Goal: Transaction & Acquisition: Book appointment/travel/reservation

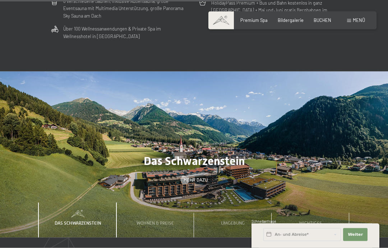
scroll to position [1662, 0]
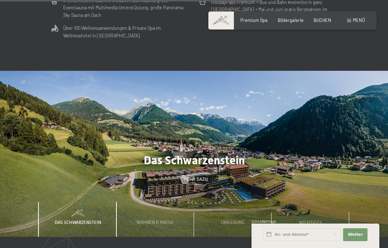
click at [169, 220] on div "Wohnen & Preise" at bounding box center [155, 219] width 46 height 35
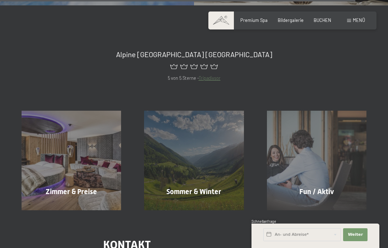
scroll to position [2293, 0]
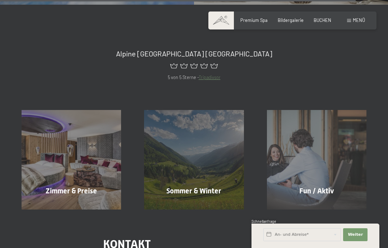
click at [91, 160] on div "Zimmer & Preise Mehr erfahren" at bounding box center [71, 160] width 123 height 100
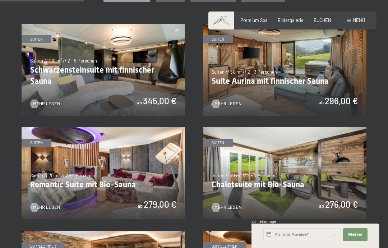
scroll to position [364, 0]
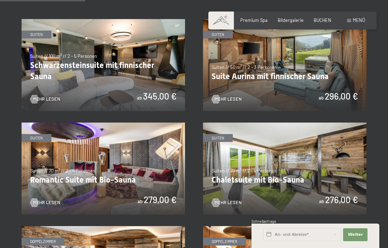
click at [137, 148] on span "Einwilligung Marketing*" at bounding box center [153, 144] width 59 height 7
click at [121, 148] on input "Einwilligung Marketing*" at bounding box center [117, 144] width 7 height 7
checkbox input "false"
click at [120, 174] on img at bounding box center [104, 169] width 164 height 92
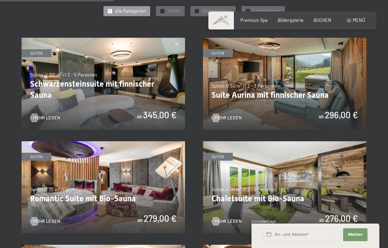
scroll to position [476, 0]
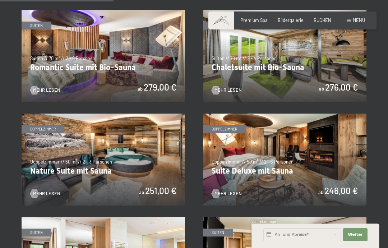
click at [307, 161] on img at bounding box center [285, 160] width 164 height 92
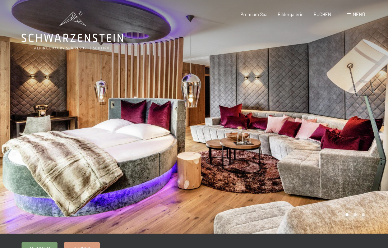
click at [12, 104] on div at bounding box center [97, 117] width 194 height 234
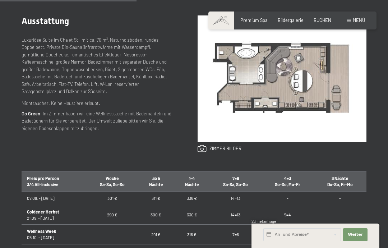
scroll to position [278, 0]
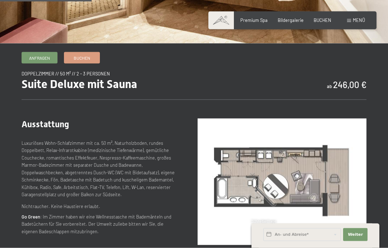
scroll to position [183, 0]
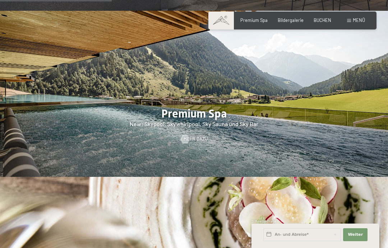
scroll to position [778, 0]
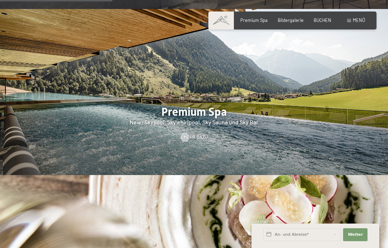
click at [199, 138] on span "Mehr dazu" at bounding box center [196, 137] width 24 height 6
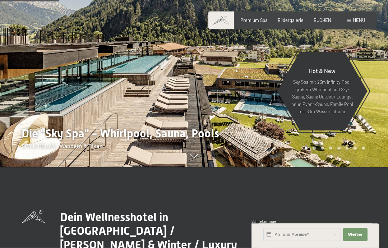
scroll to position [407, 0]
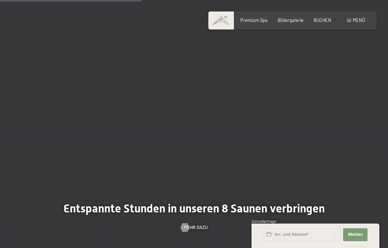
scroll to position [1441, 0]
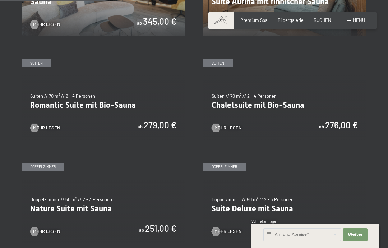
scroll to position [439, 0]
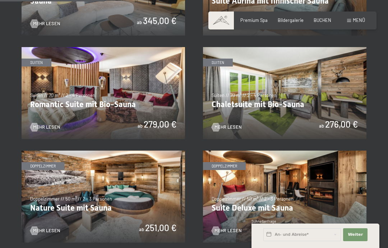
click at [236, 229] on span "Mehr Lesen" at bounding box center [228, 231] width 27 height 6
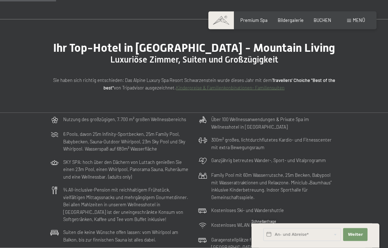
scroll to position [240, 0]
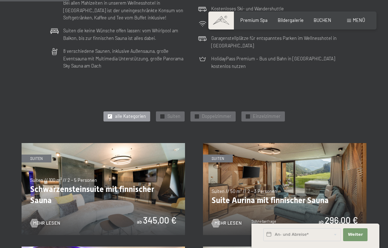
click at [117, 143] on img at bounding box center [104, 189] width 164 height 92
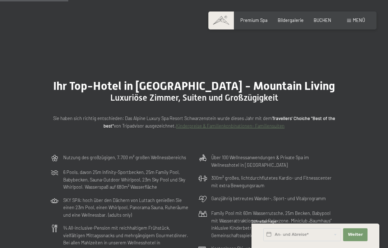
scroll to position [292, 0]
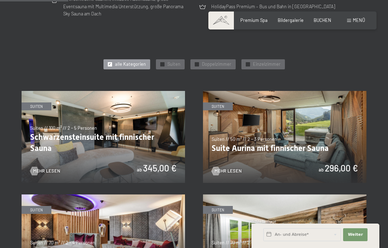
click at [297, 146] on img at bounding box center [285, 137] width 164 height 92
click at [119, 123] on img at bounding box center [104, 137] width 164 height 92
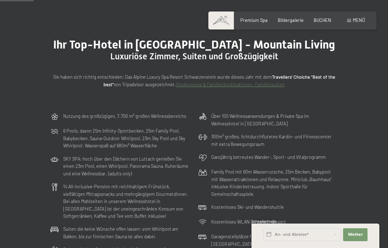
scroll to position [174, 0]
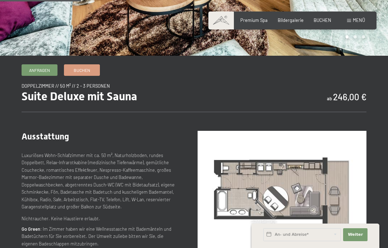
scroll to position [169, 0]
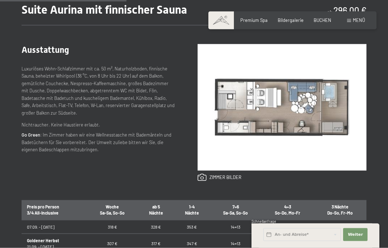
scroll to position [263, 0]
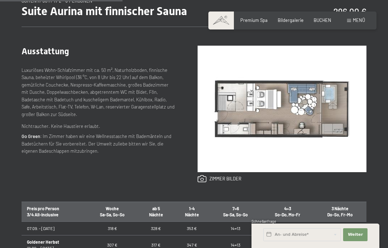
click at [293, 20] on span "Bildergalerie" at bounding box center [291, 20] width 26 height 6
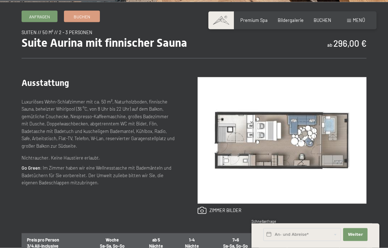
scroll to position [248, 0]
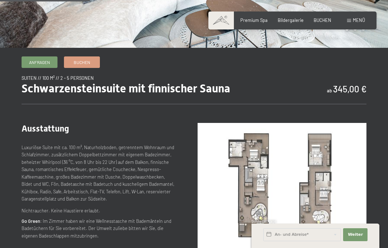
scroll to position [187, 0]
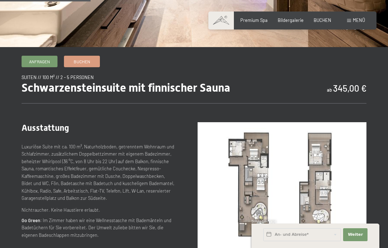
click at [293, 20] on span "Bildergalerie" at bounding box center [291, 20] width 26 height 6
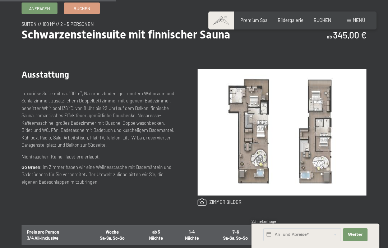
scroll to position [245, 0]
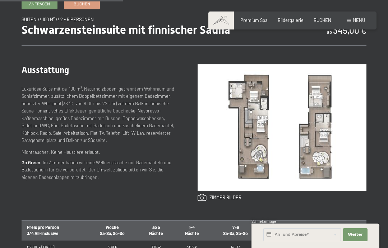
click at [229, 198] on link at bounding box center [220, 198] width 44 height 8
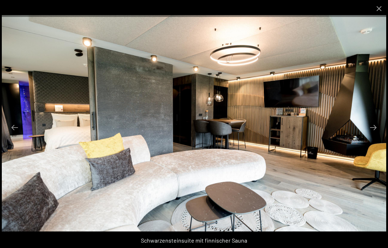
click at [375, 134] on button "Next slide" at bounding box center [373, 127] width 15 height 14
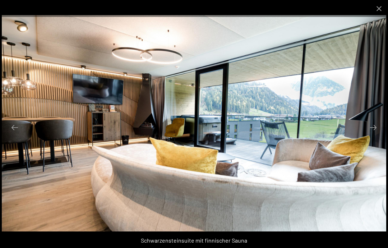
click at [375, 134] on button "Next slide" at bounding box center [373, 127] width 15 height 14
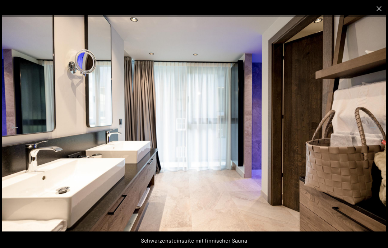
click at [375, 134] on button "Next slide" at bounding box center [373, 127] width 15 height 14
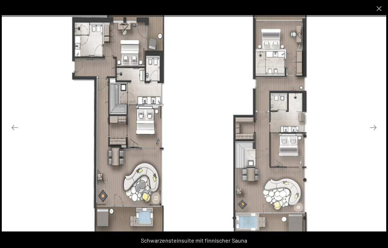
click at [23, 19] on div at bounding box center [194, 124] width 388 height 248
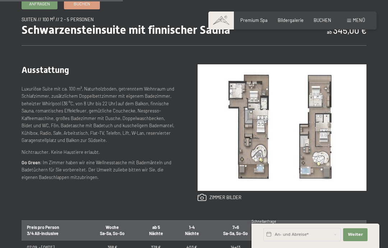
click at [17, 10] on div "Anfragen Buchen Suiten // 100 m² // 2 - 5 Personen Schwarzensteinsuite mit finn…" at bounding box center [194, 198] width 388 height 400
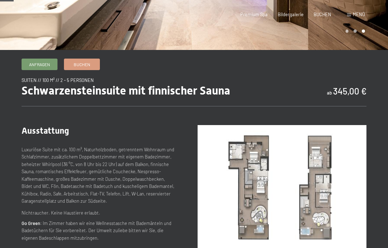
scroll to position [0, 0]
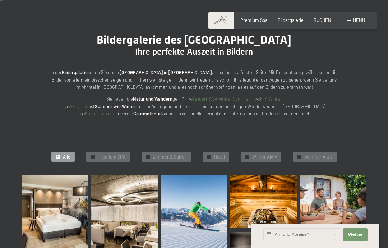
scroll to position [50, 0]
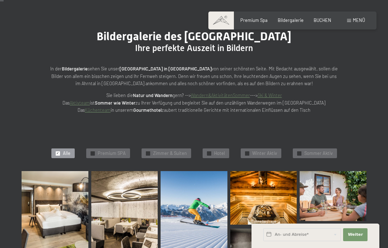
click at [353, 110] on div "Bildergalerie des [GEOGRAPHIC_DATA] Ihre perfekte Auszeit in Bildern In der Bil…" at bounding box center [194, 71] width 331 height 85
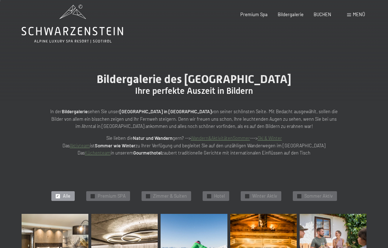
scroll to position [0, 0]
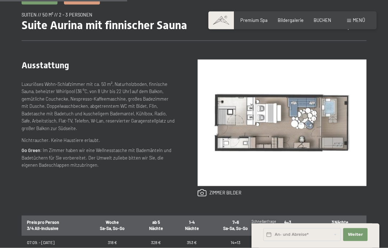
scroll to position [255, 0]
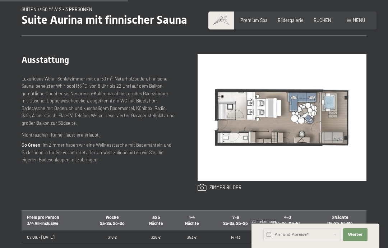
click at [234, 187] on link at bounding box center [220, 188] width 44 height 8
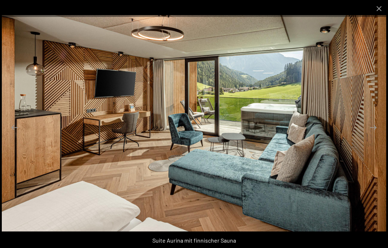
click at [372, 134] on button "Next slide" at bounding box center [373, 127] width 15 height 14
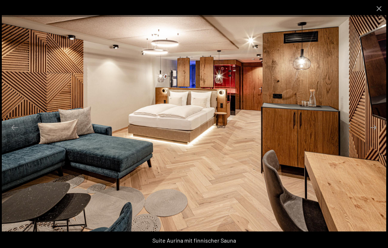
click at [374, 134] on button "Next slide" at bounding box center [373, 127] width 15 height 14
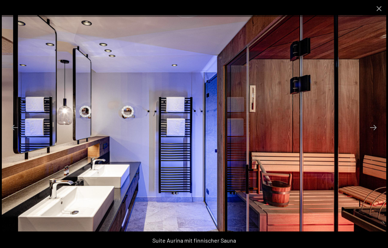
click at [376, 134] on button "Next slide" at bounding box center [373, 127] width 15 height 14
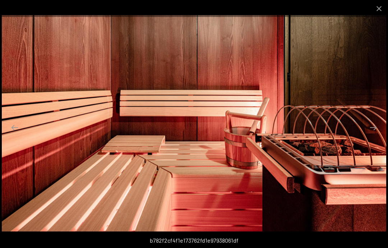
click at [375, 134] on button "Next slide" at bounding box center [373, 127] width 15 height 14
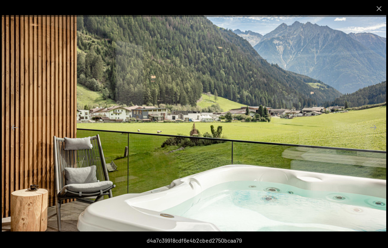
click at [376, 134] on button "Next slide" at bounding box center [373, 127] width 15 height 14
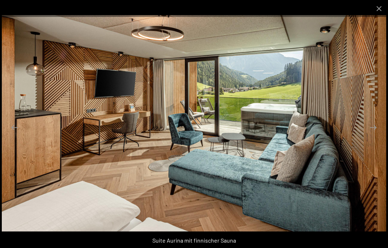
click at [376, 11] on button "Close gallery" at bounding box center [379, 8] width 18 height 17
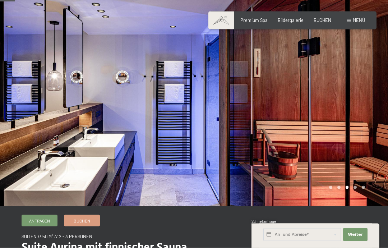
scroll to position [0, 0]
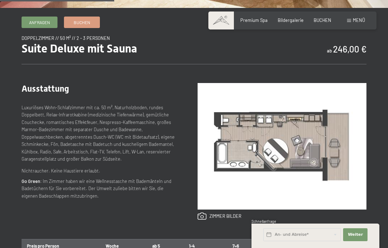
scroll to position [228, 0]
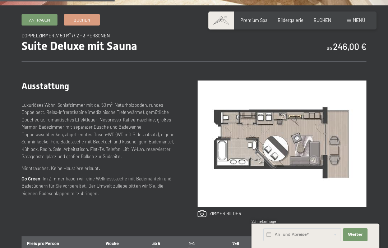
click at [233, 216] on link at bounding box center [220, 214] width 44 height 8
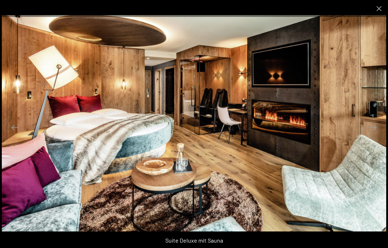
click at [369, 134] on button "Next slide" at bounding box center [373, 127] width 15 height 14
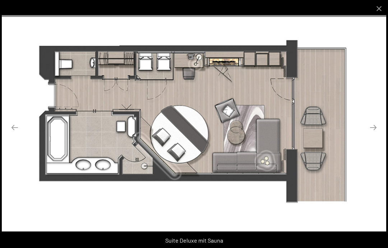
click at [24, 9] on div at bounding box center [194, 8] width 388 height 17
click at [383, 6] on button "Close gallery" at bounding box center [379, 8] width 18 height 17
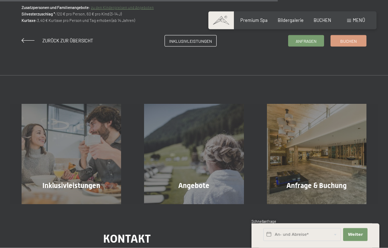
scroll to position [596, 0]
click at [76, 38] on span "Zurück zur Übersicht" at bounding box center [67, 40] width 51 height 6
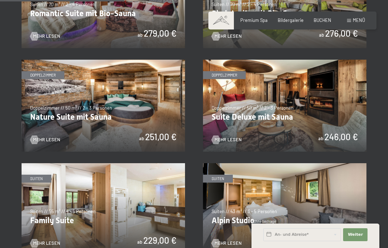
scroll to position [530, 0]
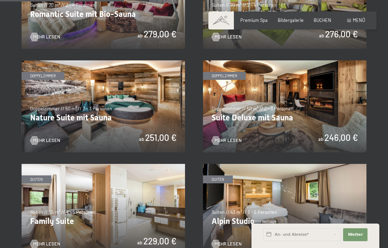
click at [234, 138] on span "Mehr Lesen" at bounding box center [228, 140] width 27 height 6
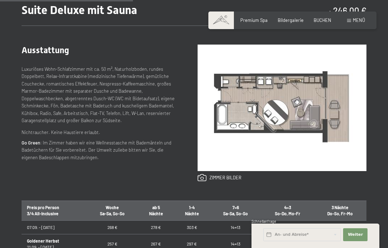
scroll to position [265, 0]
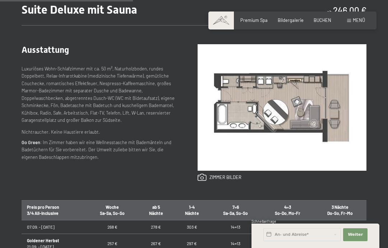
click at [232, 174] on link at bounding box center [220, 178] width 44 height 8
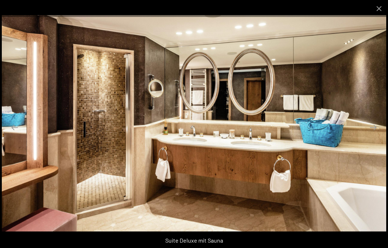
click at [378, 9] on button "Close gallery" at bounding box center [379, 8] width 18 height 17
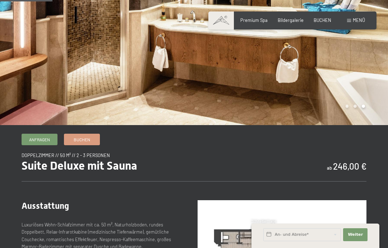
scroll to position [108, 0]
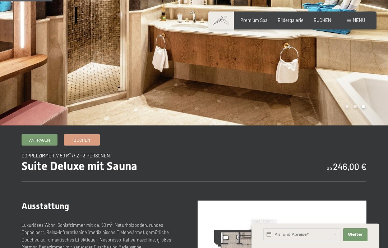
click at [259, 22] on div "Premium Spa" at bounding box center [254, 20] width 27 height 6
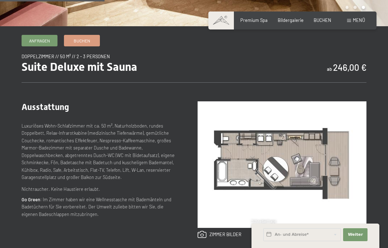
scroll to position [209, 0]
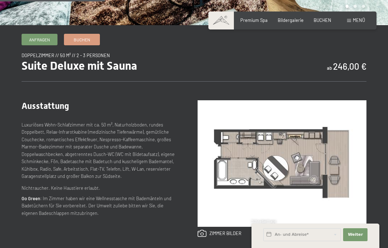
click at [323, 203] on img at bounding box center [282, 163] width 169 height 127
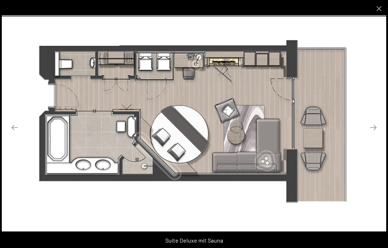
click at [380, 11] on button "Close gallery" at bounding box center [379, 8] width 18 height 17
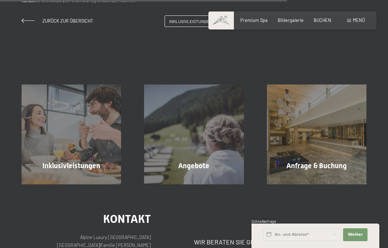
scroll to position [616, 0]
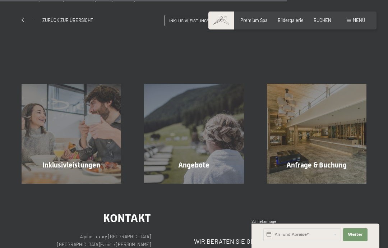
click at [94, 161] on span "Inklusivleistungen" at bounding box center [71, 165] width 58 height 9
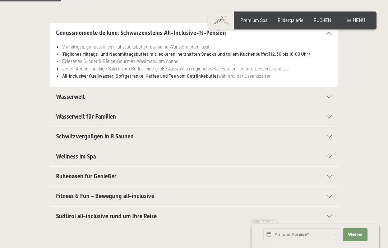
scroll to position [157, 0]
click at [327, 153] on div "Wellness im Spa" at bounding box center [194, 156] width 276 height 19
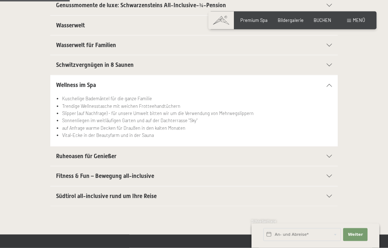
scroll to position [187, 0]
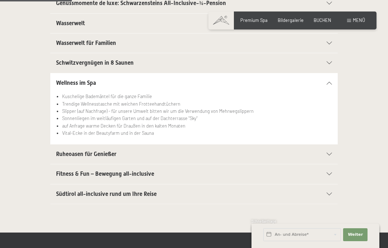
click at [331, 153] on icon at bounding box center [329, 154] width 5 height 3
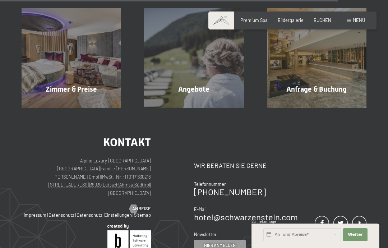
scroll to position [935, 0]
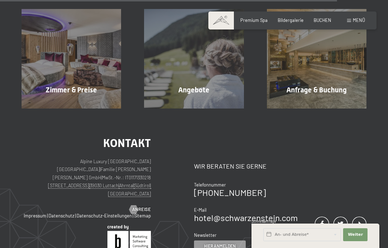
click at [85, 86] on span "Zimmer & Preise" at bounding box center [71, 90] width 51 height 9
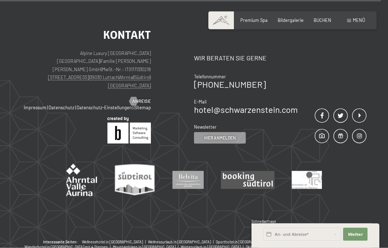
scroll to position [1662, 0]
